Goal: Check status: Check status

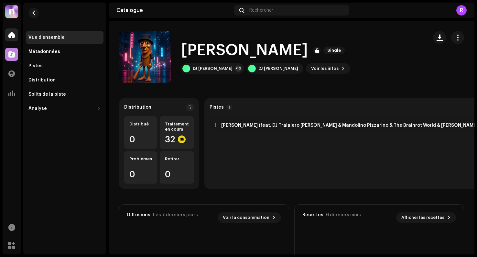
click at [10, 38] on div at bounding box center [11, 34] width 13 height 13
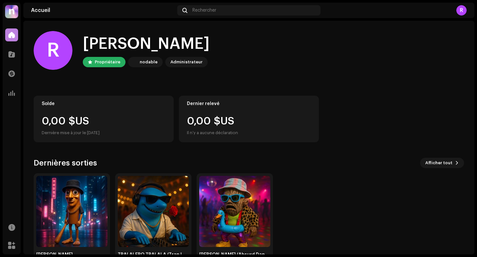
scroll to position [22, 0]
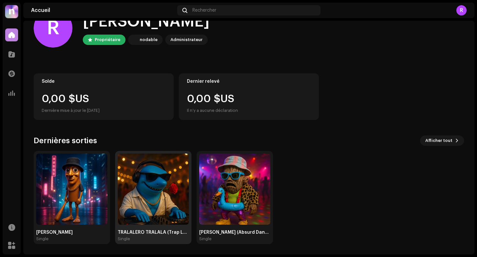
click at [131, 202] on img at bounding box center [153, 189] width 71 height 71
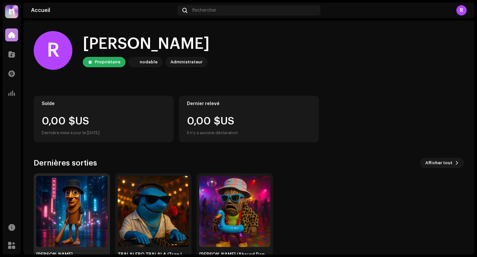
click at [70, 210] on img at bounding box center [71, 211] width 71 height 71
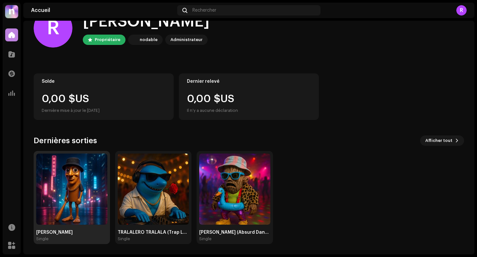
click at [73, 168] on img at bounding box center [71, 189] width 71 height 71
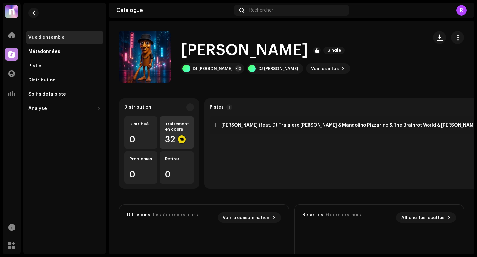
click at [164, 135] on div "Traitement en cours 32" at bounding box center [177, 132] width 34 height 32
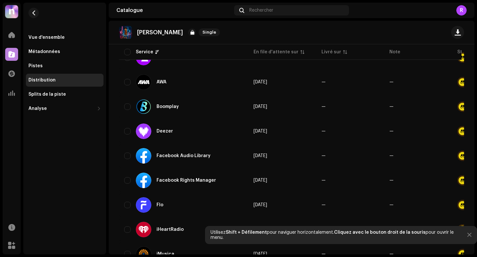
scroll to position [140, 0]
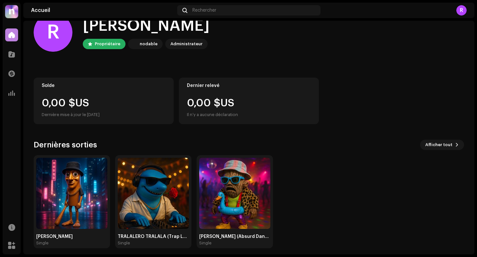
scroll to position [22, 0]
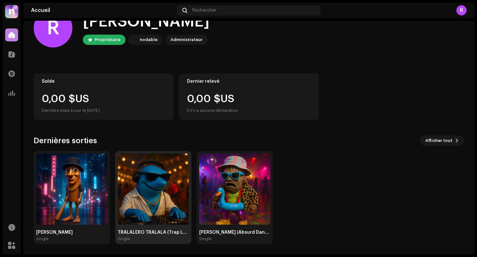
click at [165, 186] on img at bounding box center [153, 189] width 71 height 71
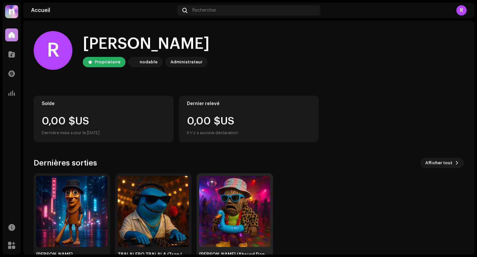
click at [257, 209] on img at bounding box center [234, 211] width 71 height 71
click at [172, 201] on img at bounding box center [153, 211] width 71 height 71
click at [56, 197] on img at bounding box center [71, 211] width 71 height 71
